Goal: Task Accomplishment & Management: Complete application form

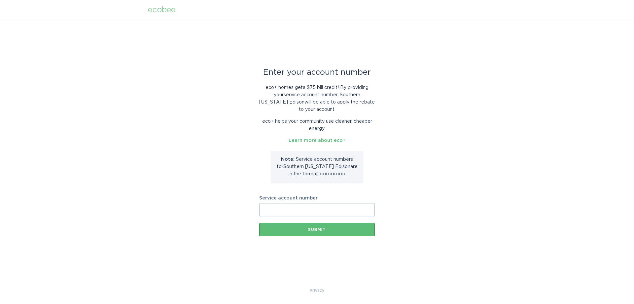
click at [284, 212] on input "Service account number" at bounding box center [317, 209] width 116 height 13
click at [275, 209] on input "Service account number" at bounding box center [317, 209] width 116 height 13
paste input "15652385491"
type input "15652385491"
click at [306, 228] on div "Submit" at bounding box center [317, 229] width 109 height 4
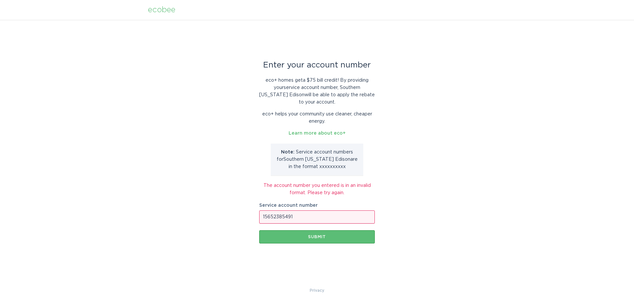
drag, startPoint x: 299, startPoint y: 218, endPoint x: 215, endPoint y: 209, distance: 85.0
click at [217, 209] on div "Enter your account number eco+ homes get a $75 bill credit ! By providing your …" at bounding box center [317, 153] width 634 height 267
paste input "0148666002"
type input "0148666002"
click at [303, 238] on div "Submit" at bounding box center [317, 237] width 109 height 4
